Goal: Communication & Community: Connect with others

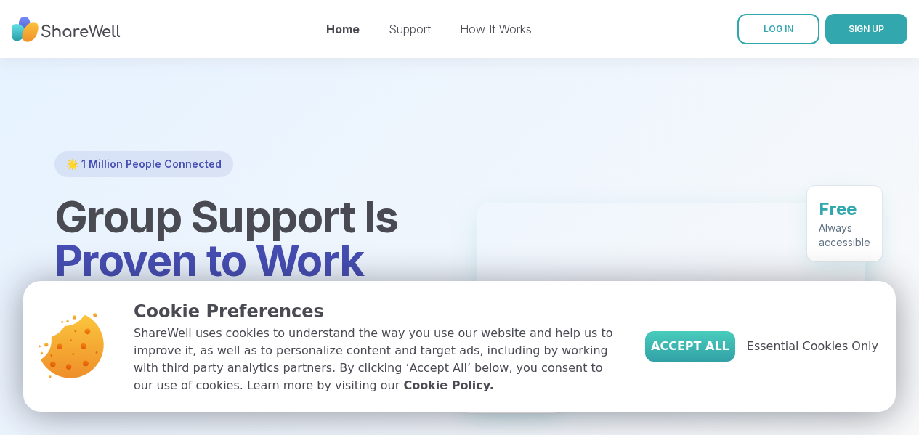
click at [718, 339] on span "Accept All" at bounding box center [690, 346] width 78 height 17
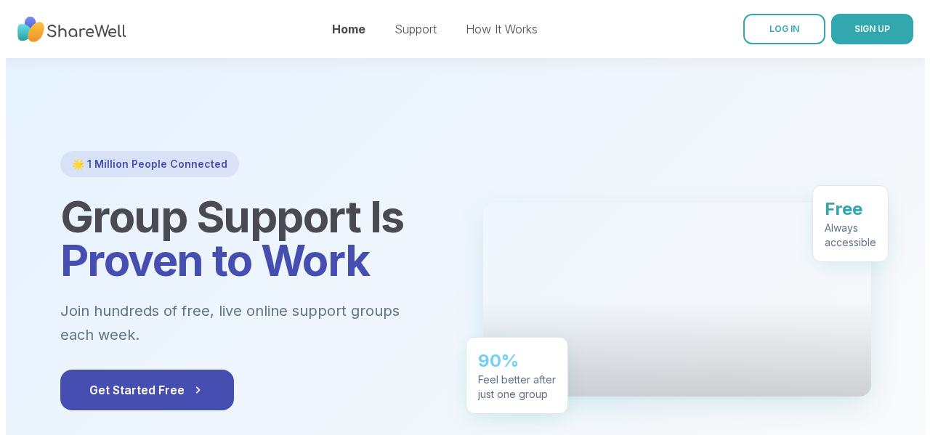
scroll to position [73, 0]
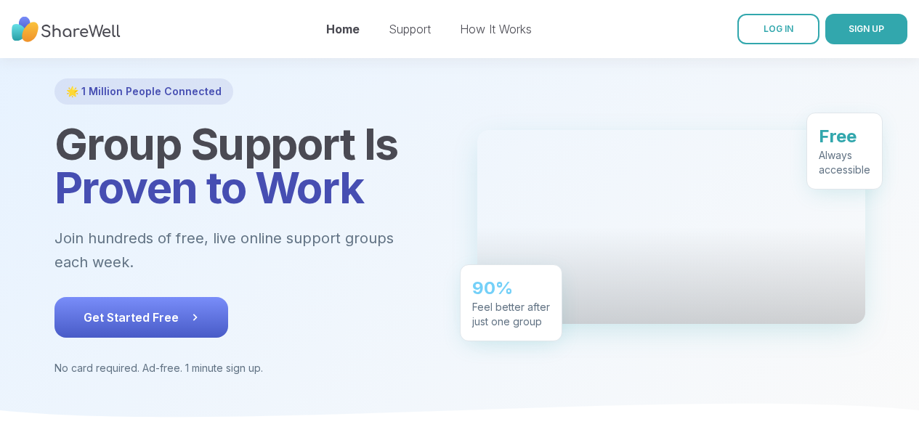
click at [132, 309] on span "Get Started Free" at bounding box center [142, 317] width 116 height 17
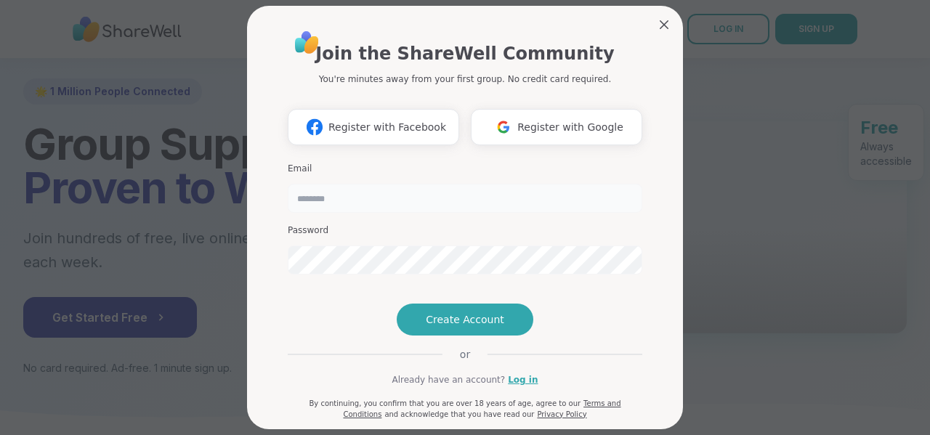
click at [427, 204] on input "email" at bounding box center [465, 198] width 355 height 29
type input "**********"
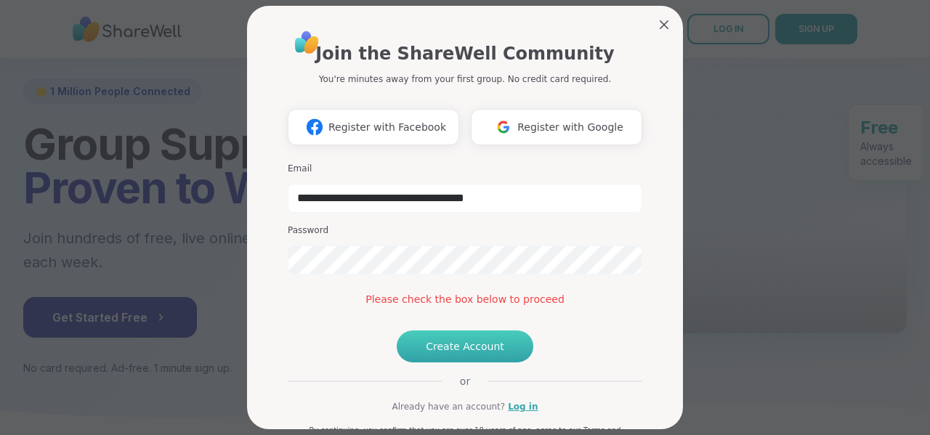
click at [448, 354] on span "Create Account" at bounding box center [465, 346] width 78 height 15
click at [472, 354] on span "Create Account" at bounding box center [465, 346] width 78 height 15
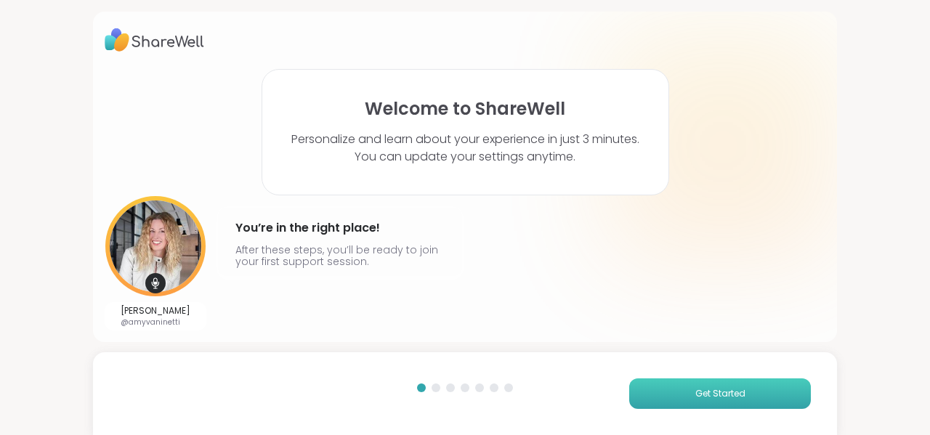
click at [709, 387] on span "Get Started" at bounding box center [721, 393] width 50 height 13
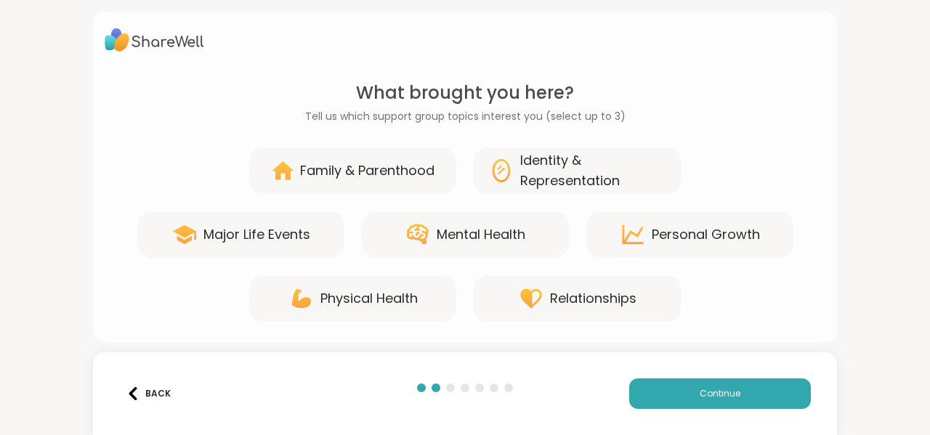
click at [414, 233] on icon at bounding box center [418, 235] width 26 height 26
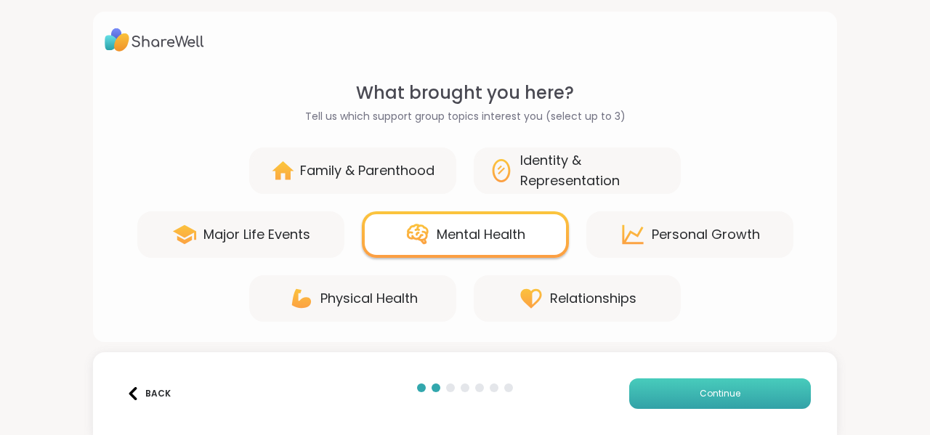
click at [725, 395] on span "Continue" at bounding box center [720, 393] width 41 height 13
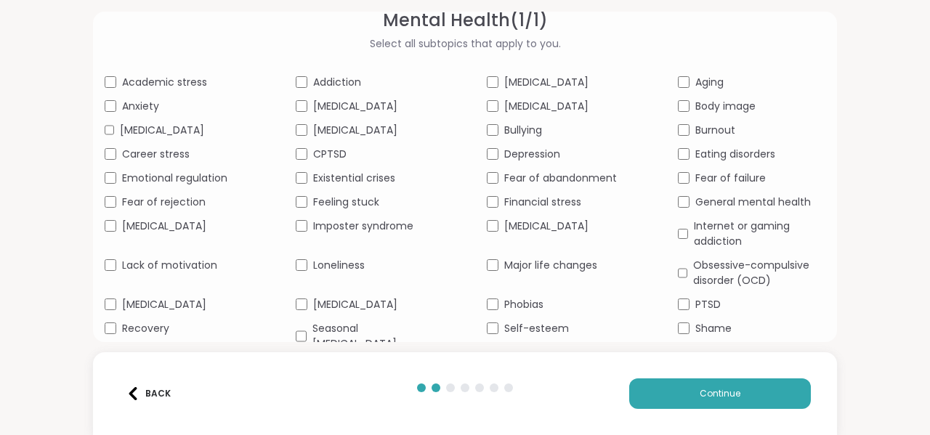
scroll to position [121, 0]
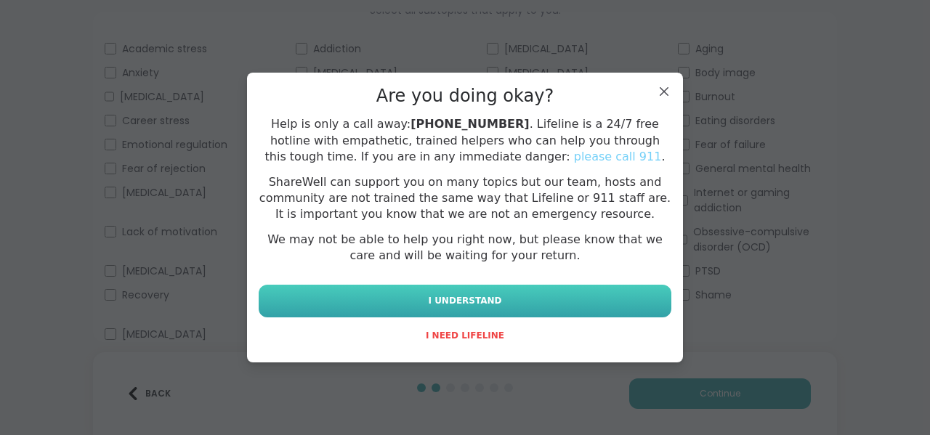
click at [455, 305] on span "I UNDERSTAND" at bounding box center [464, 300] width 73 height 13
click at [571, 297] on button "I UNDERSTAND" at bounding box center [465, 301] width 413 height 33
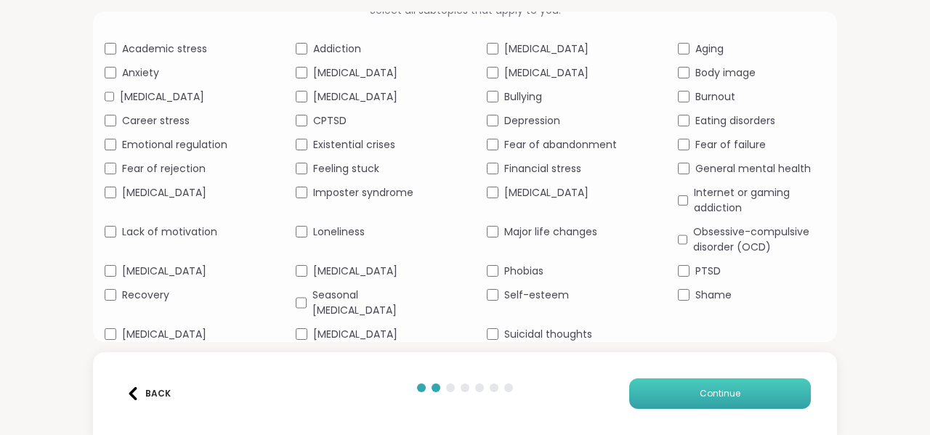
click at [689, 408] on button "Continue" at bounding box center [720, 394] width 182 height 31
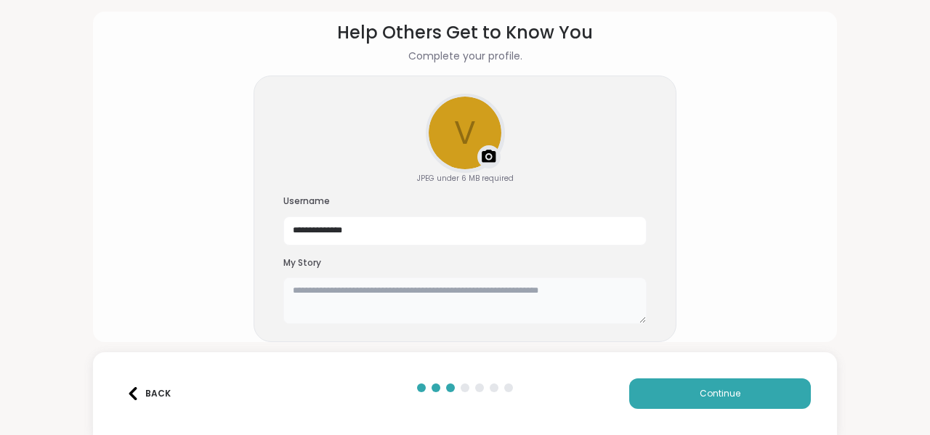
click at [419, 305] on textarea at bounding box center [464, 301] width 363 height 47
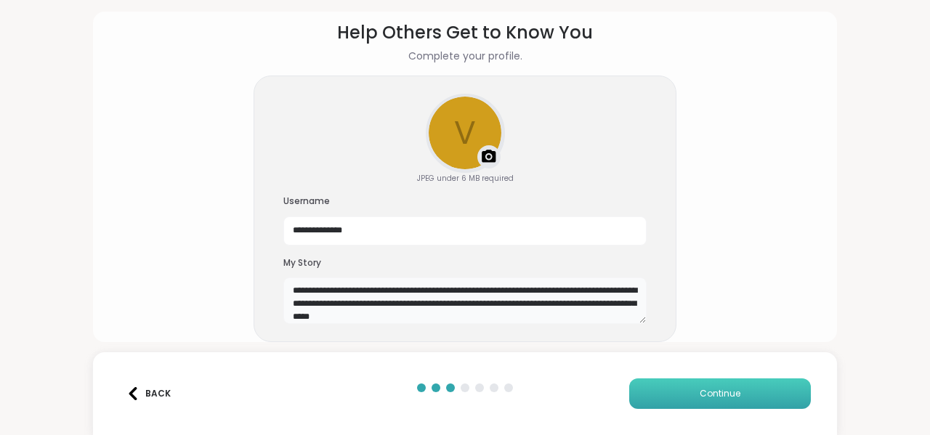
type textarea "**********"
click at [704, 395] on span "Continue" at bounding box center [720, 393] width 41 height 13
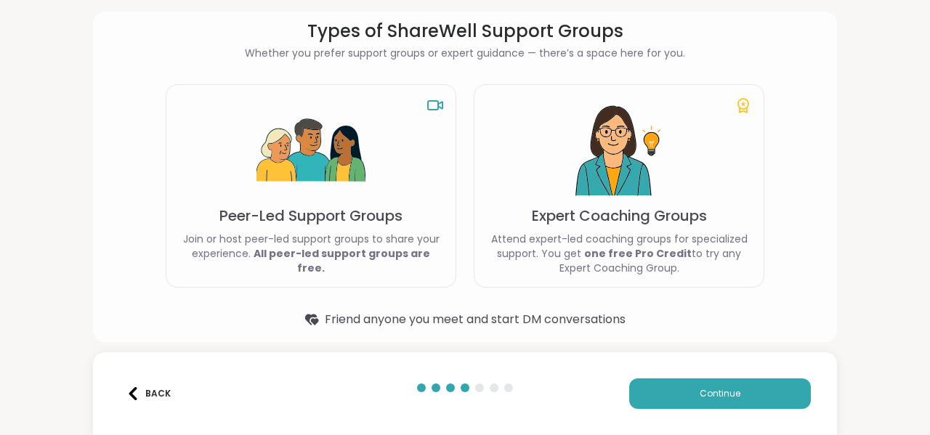
click at [338, 226] on p "Peer-Led Support Groups" at bounding box center [310, 216] width 183 height 20
click at [277, 205] on img at bounding box center [311, 151] width 109 height 109
click at [712, 400] on span "Continue" at bounding box center [720, 393] width 41 height 13
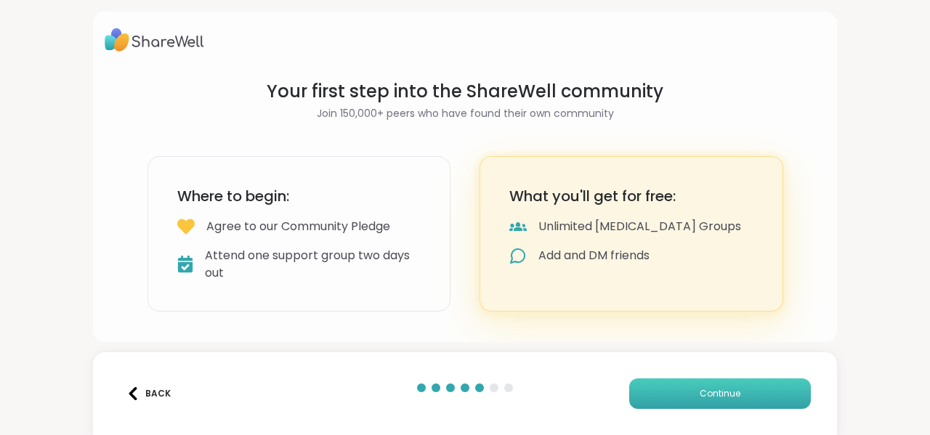
scroll to position [0, 0]
click at [678, 390] on button "Continue" at bounding box center [720, 394] width 182 height 31
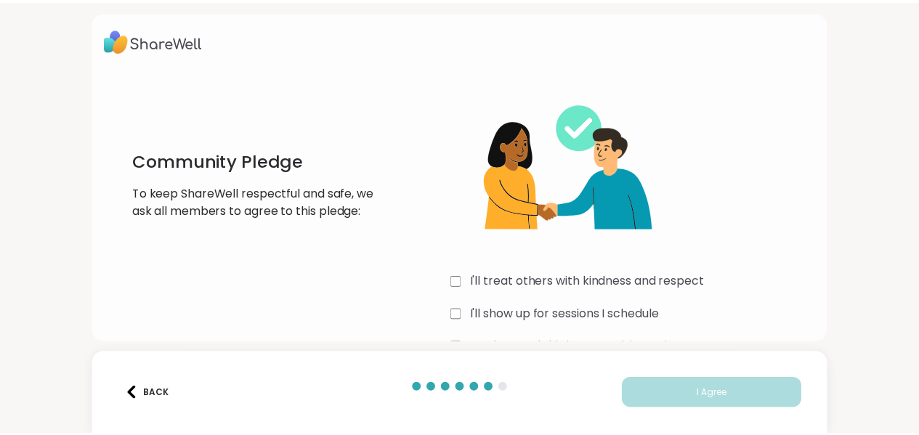
scroll to position [41, 0]
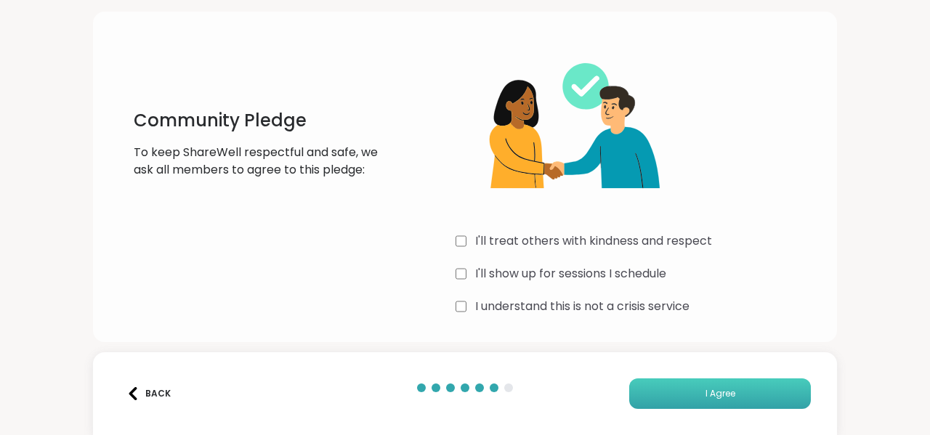
click at [709, 394] on span "I Agree" at bounding box center [721, 393] width 30 height 13
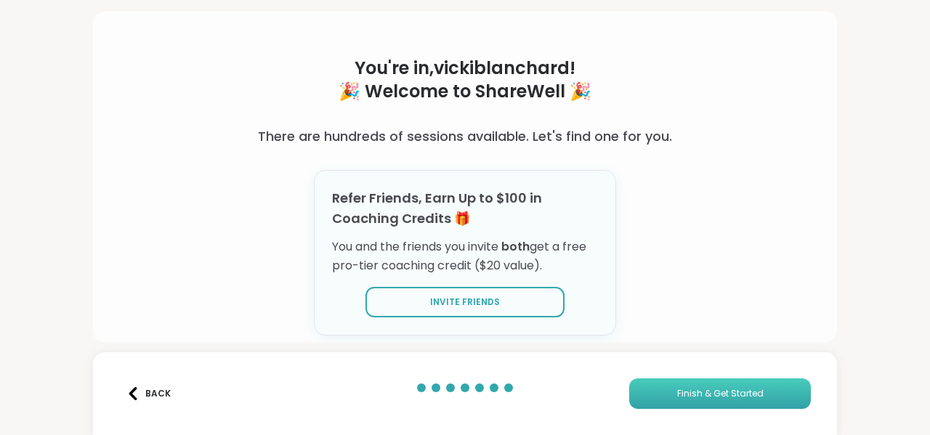
click at [692, 405] on button "Finish & Get Started" at bounding box center [720, 394] width 182 height 31
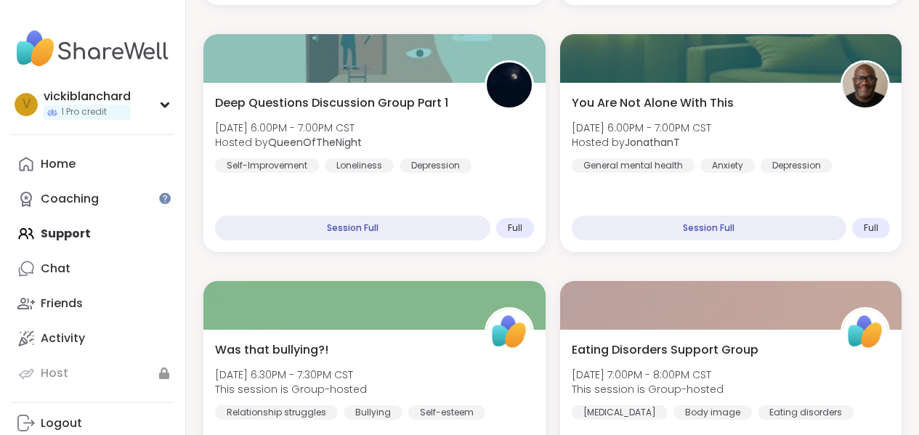
scroll to position [3779, 0]
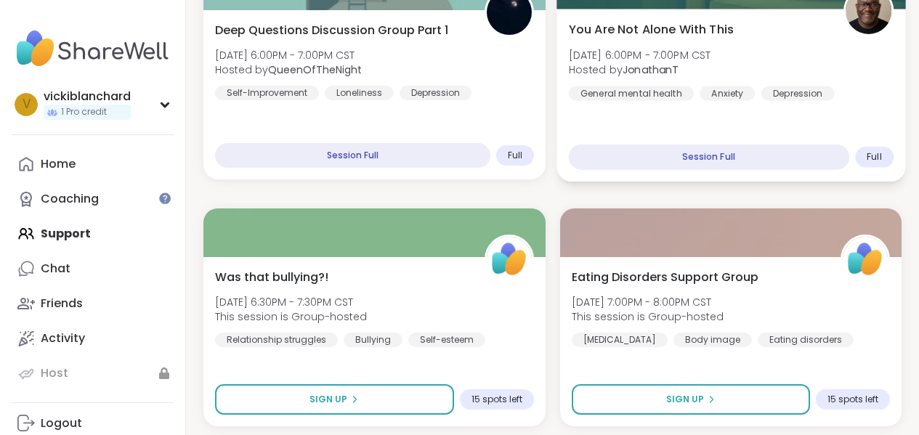
click at [651, 28] on span "You Are Not Alone With This" at bounding box center [650, 28] width 165 height 17
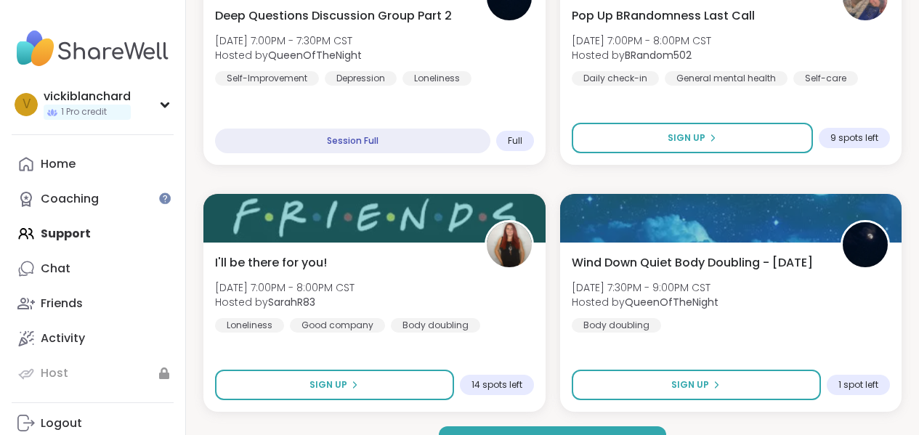
scroll to position [4324, 0]
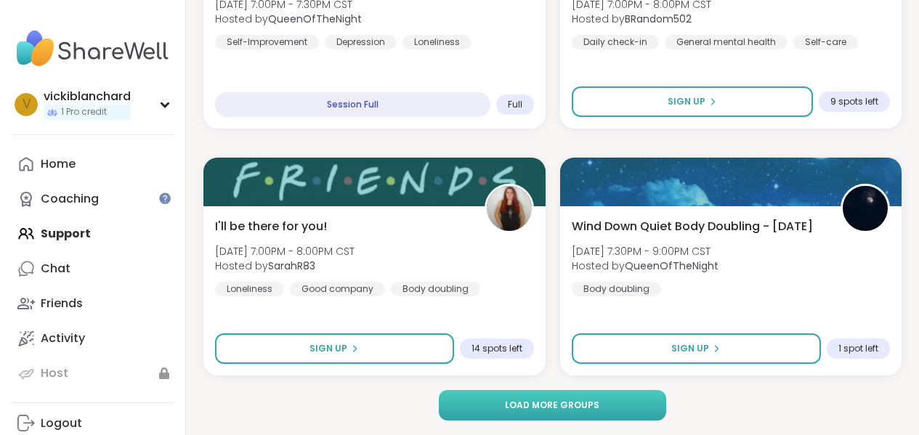
click at [533, 404] on span "Load more groups" at bounding box center [552, 405] width 94 height 13
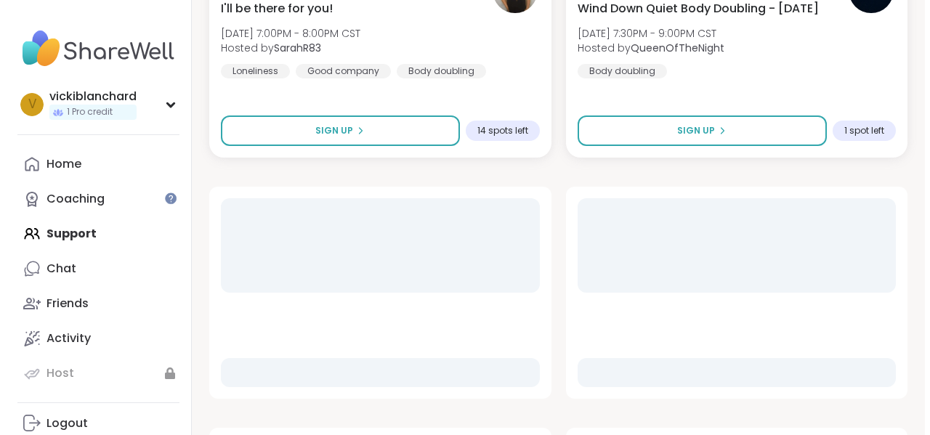
scroll to position [4688, 0]
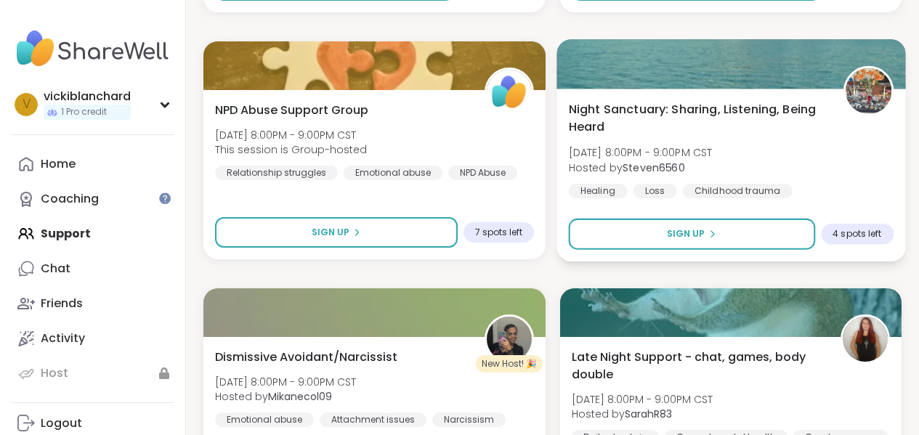
click at [637, 105] on span "Night Sanctuary: Sharing, Listening, Being Heard" at bounding box center [697, 118] width 258 height 36
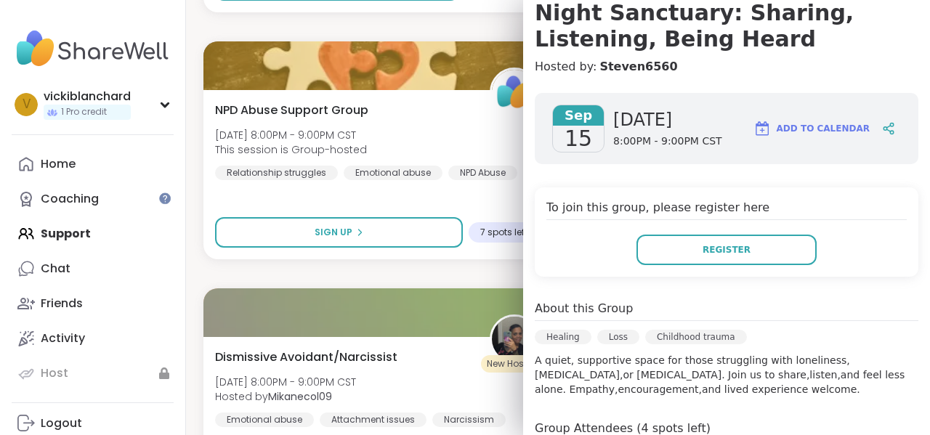
scroll to position [218, 0]
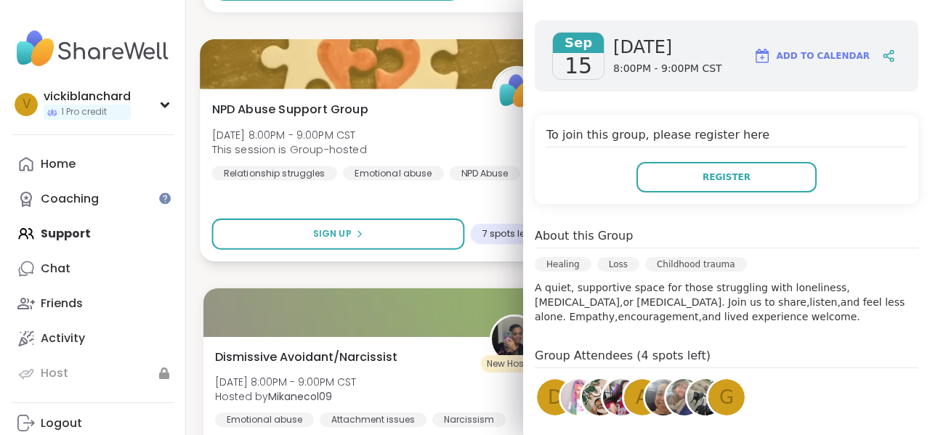
click at [434, 203] on div "NPD Abuse Support Group [DATE] 8:00PM - 9:00PM CST This session is Group-hosted…" at bounding box center [377, 175] width 355 height 173
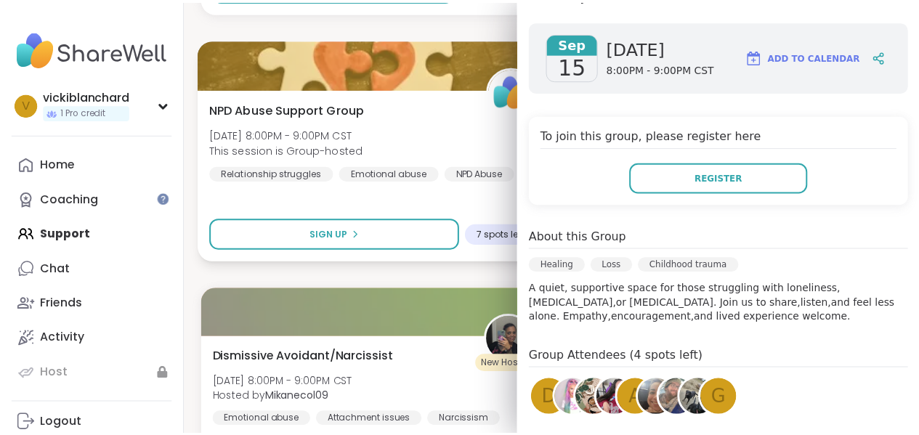
scroll to position [192, 0]
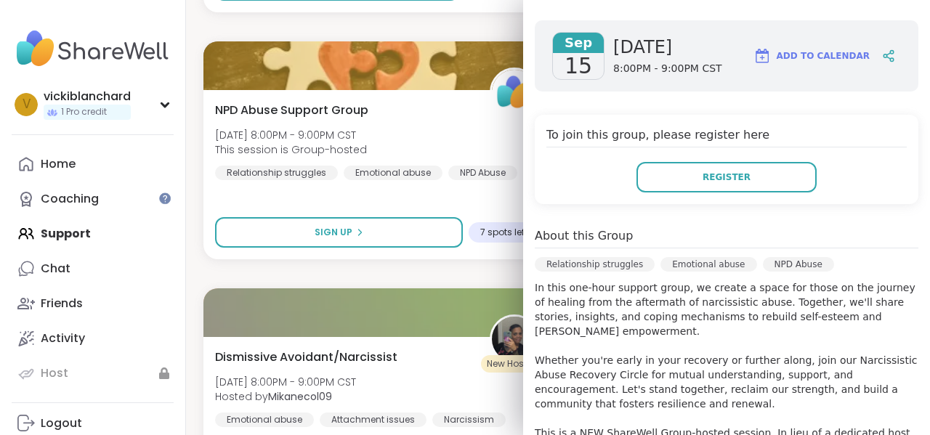
click at [387, 276] on div "Anxiety Support Squad- Living with Health Issues [DATE] 10:00AM - 11:00AM CST H…" at bounding box center [558, 26] width 709 height 8867
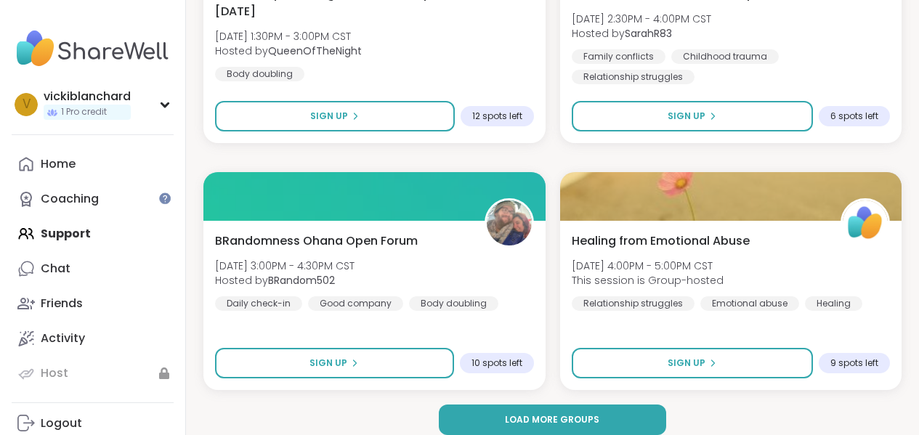
scroll to position [8772, 0]
